Goal: Information Seeking & Learning: Learn about a topic

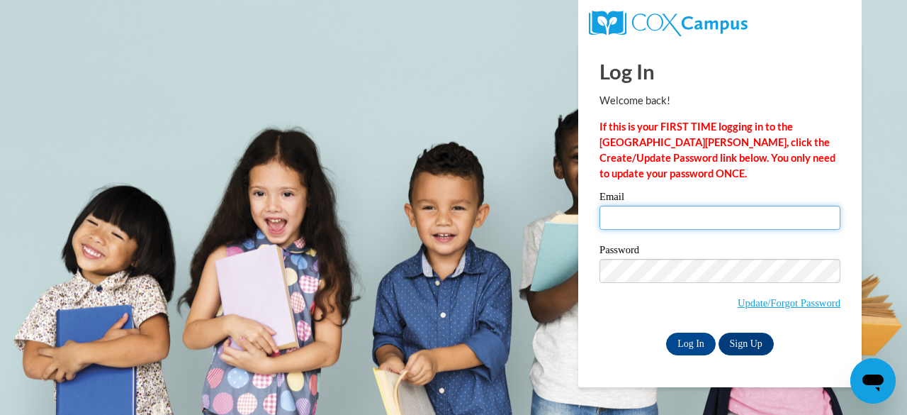
click at [637, 219] on input "Email" at bounding box center [720, 218] width 241 height 24
type input "jsteedly@ppmh.org"
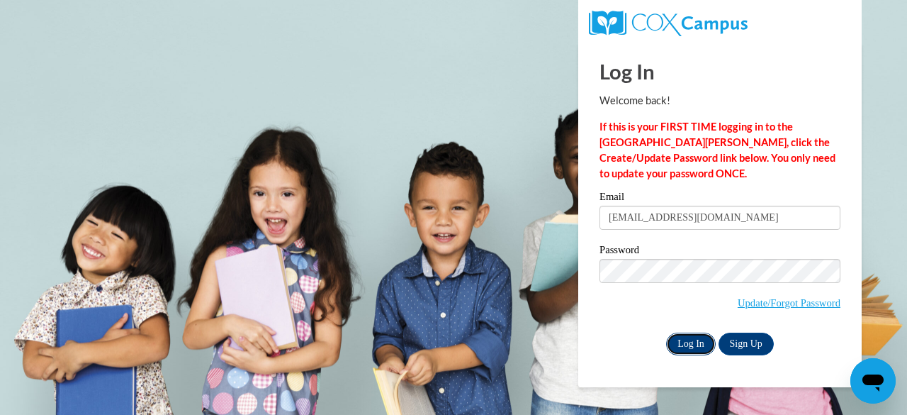
click at [703, 347] on input "Log In" at bounding box center [691, 343] width 50 height 23
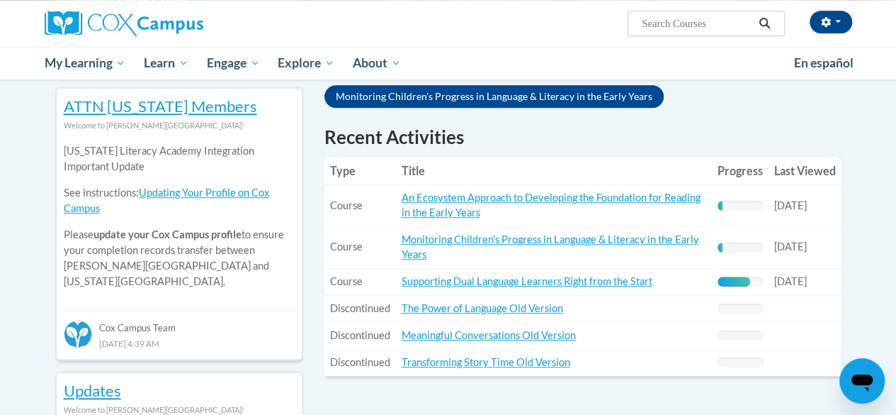
scroll to position [567, 0]
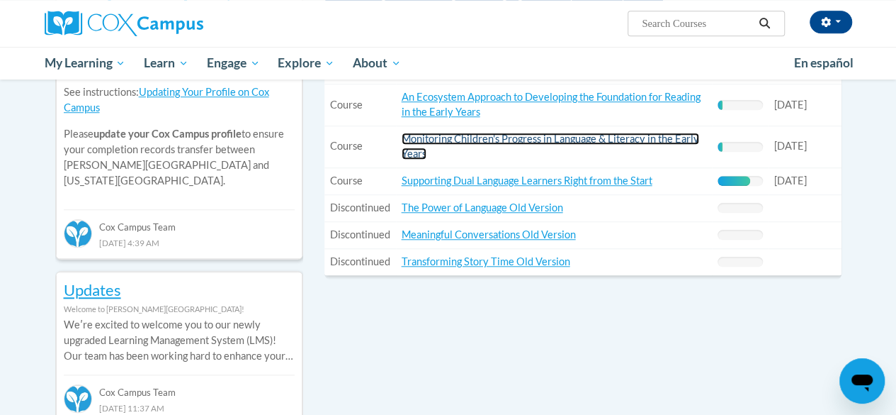
click at [570, 137] on link "Monitoring Children's Progress in Language & Literacy in the Early Years" at bounding box center [551, 146] width 298 height 27
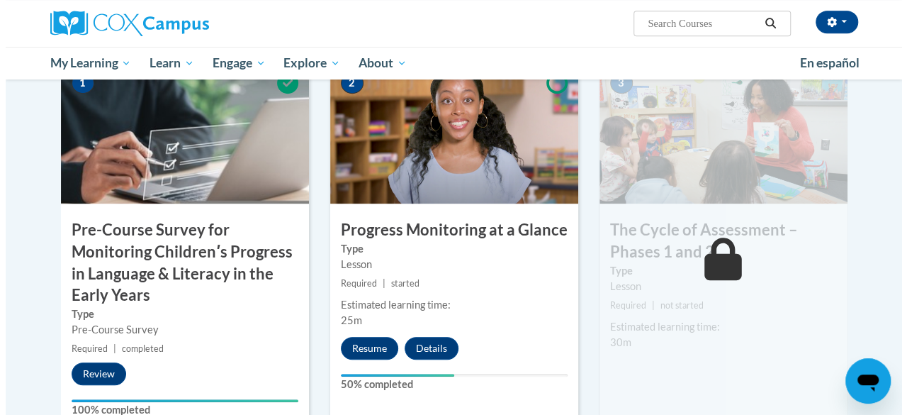
scroll to position [354, 0]
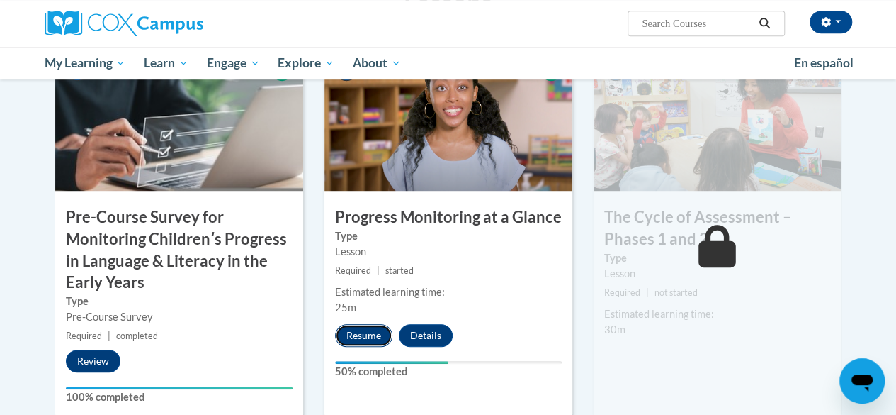
click at [360, 334] on button "Resume" at bounding box center [363, 335] width 57 height 23
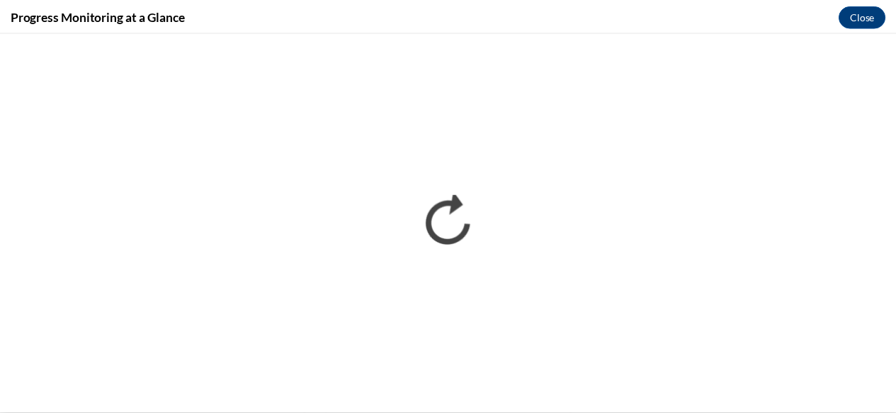
scroll to position [0, 0]
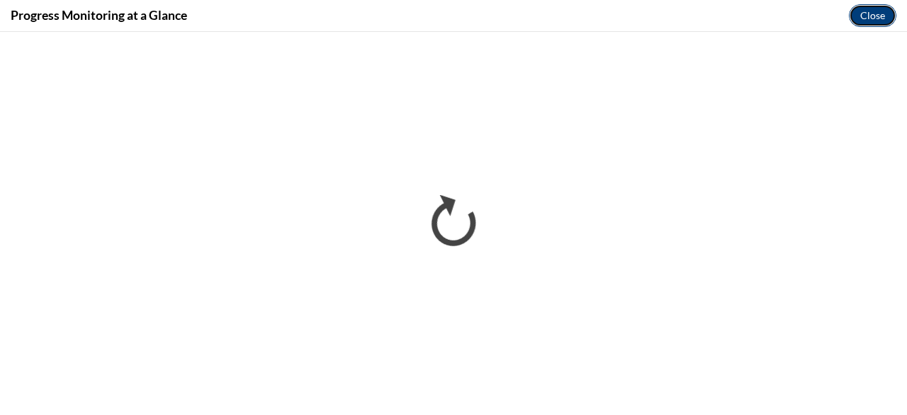
click at [874, 11] on button "Close" at bounding box center [872, 15] width 47 height 23
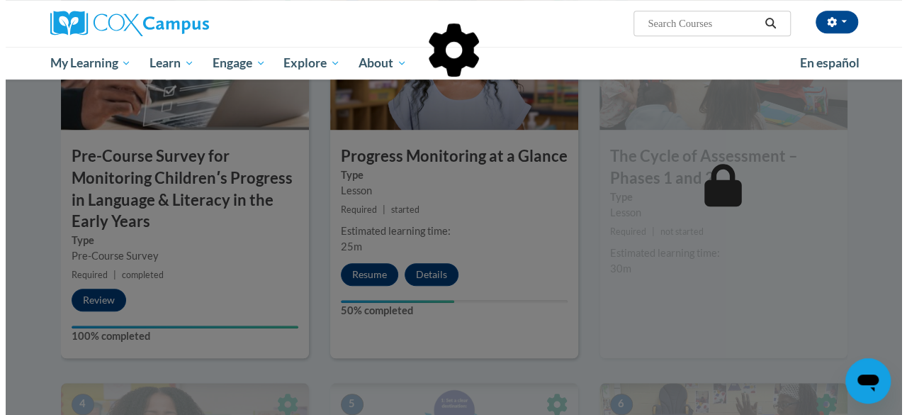
scroll to position [496, 0]
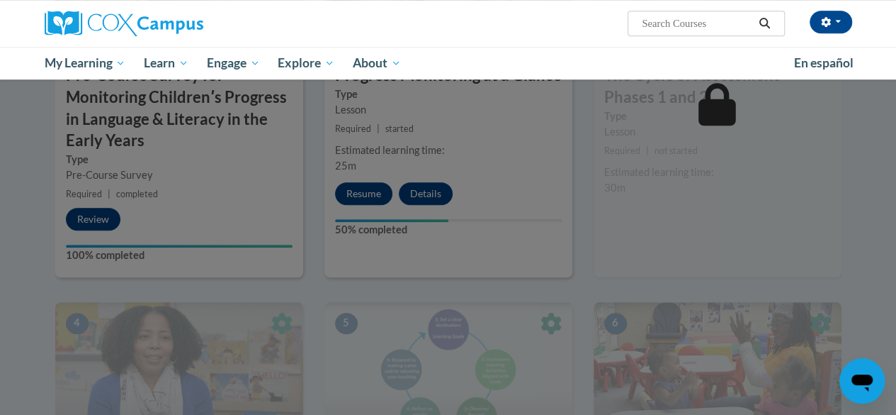
click at [364, 195] on div at bounding box center [448, 207] width 896 height 415
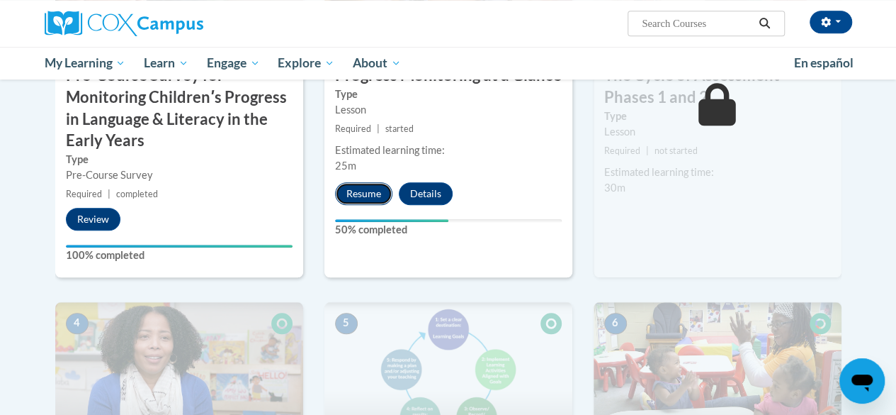
click at [369, 189] on button "Resume" at bounding box center [363, 193] width 57 height 23
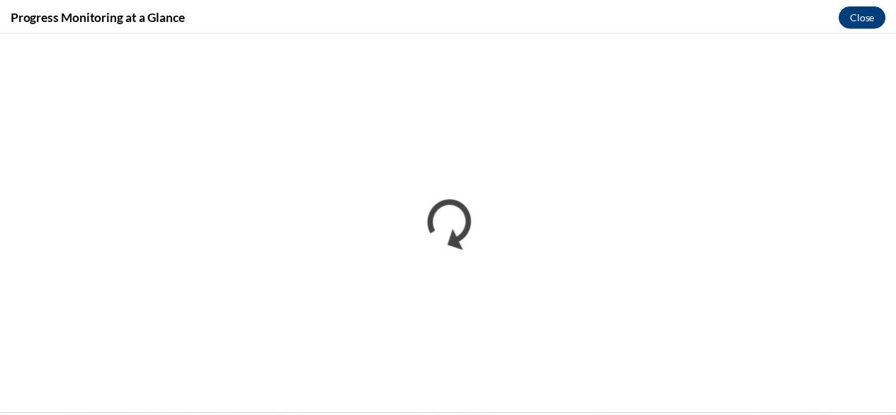
scroll to position [0, 0]
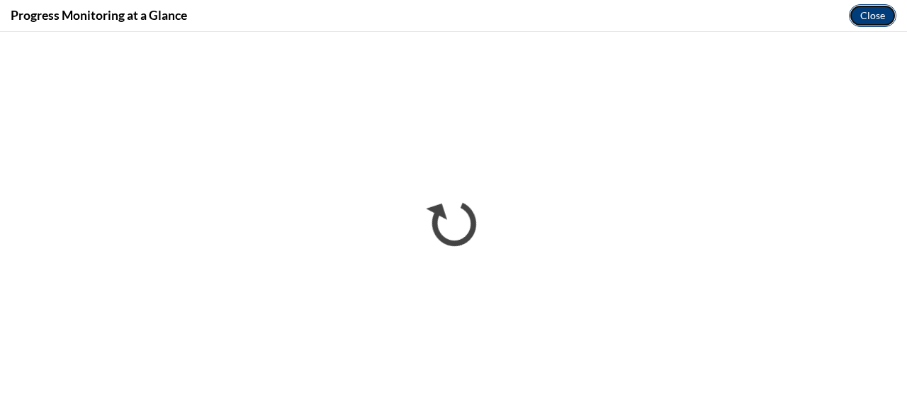
click at [879, 6] on button "Close" at bounding box center [872, 15] width 47 height 23
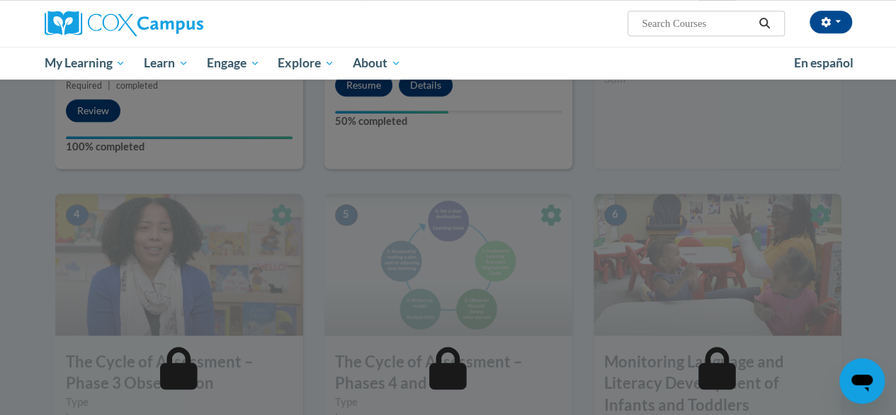
scroll to position [638, 0]
